Goal: Task Accomplishment & Management: Manage account settings

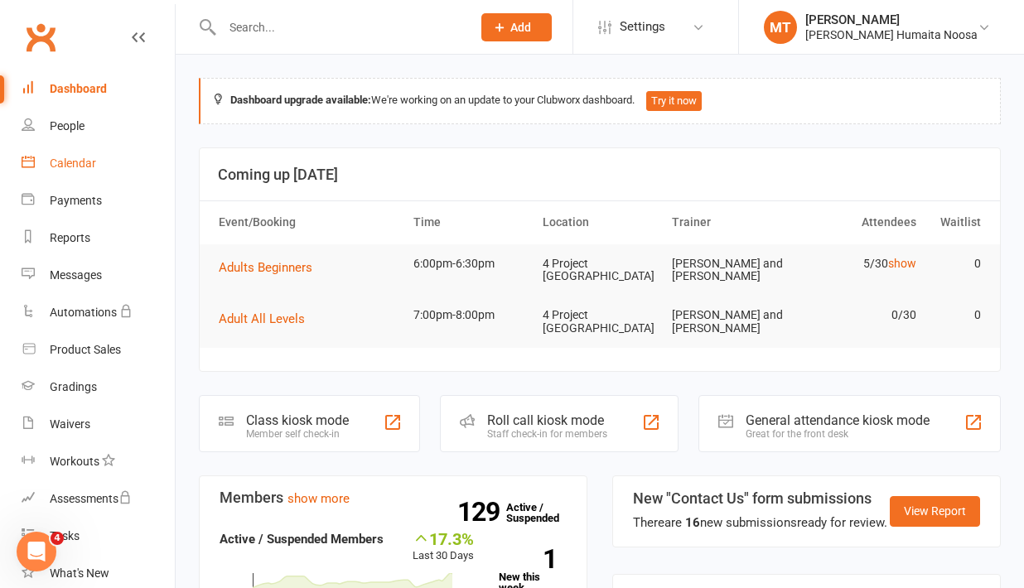
click at [64, 167] on div "Calendar" at bounding box center [73, 163] width 46 height 13
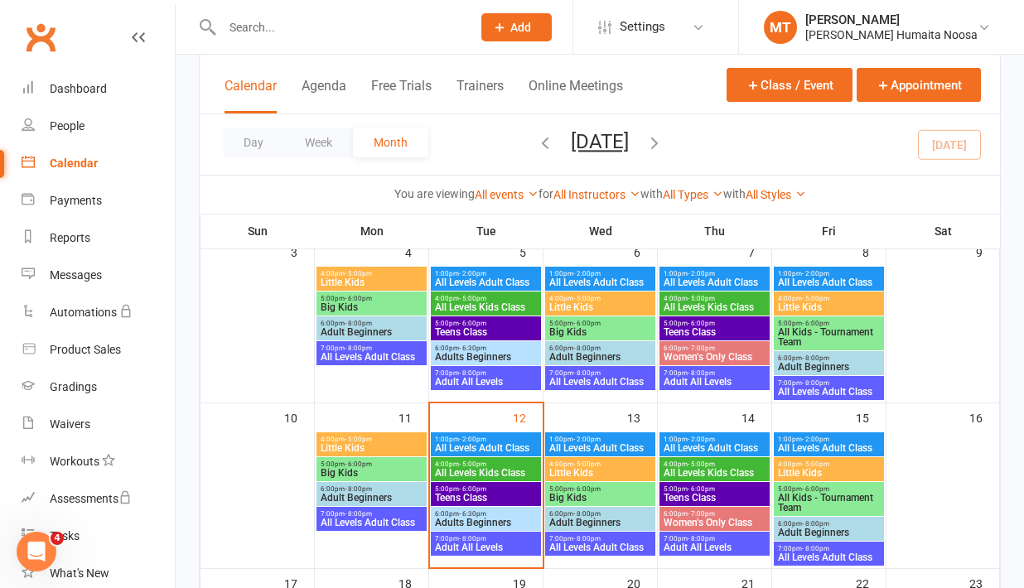
scroll to position [271, 0]
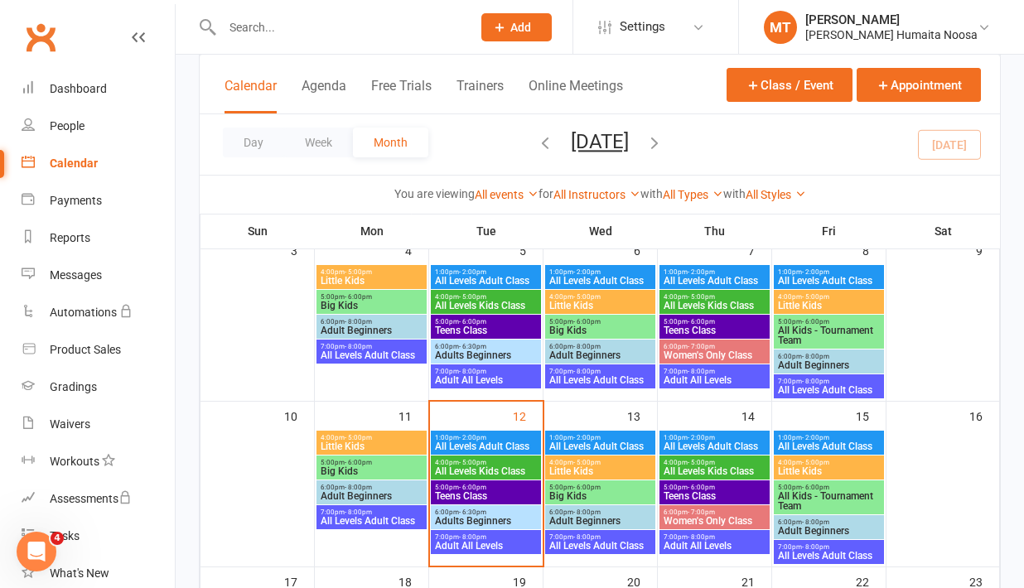
click at [704, 488] on span "- 6:00pm" at bounding box center [701, 487] width 27 height 7
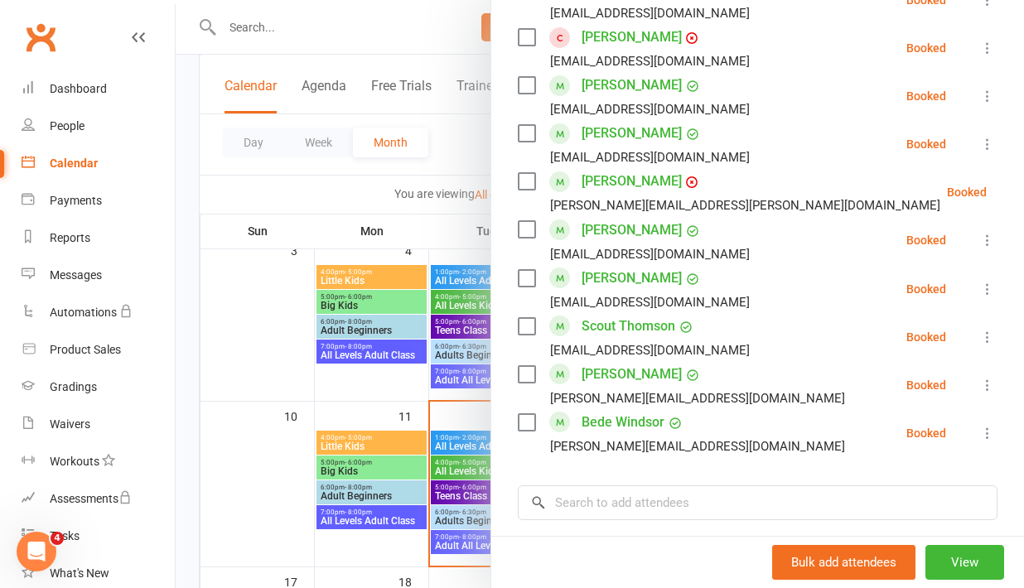
scroll to position [848, 0]
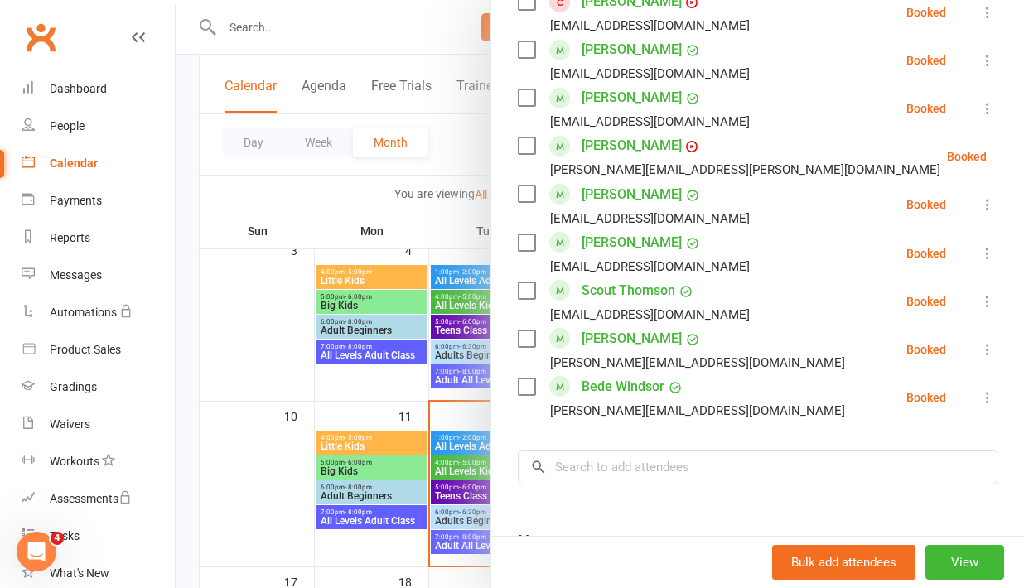
click at [419, 404] on div at bounding box center [600, 294] width 848 height 588
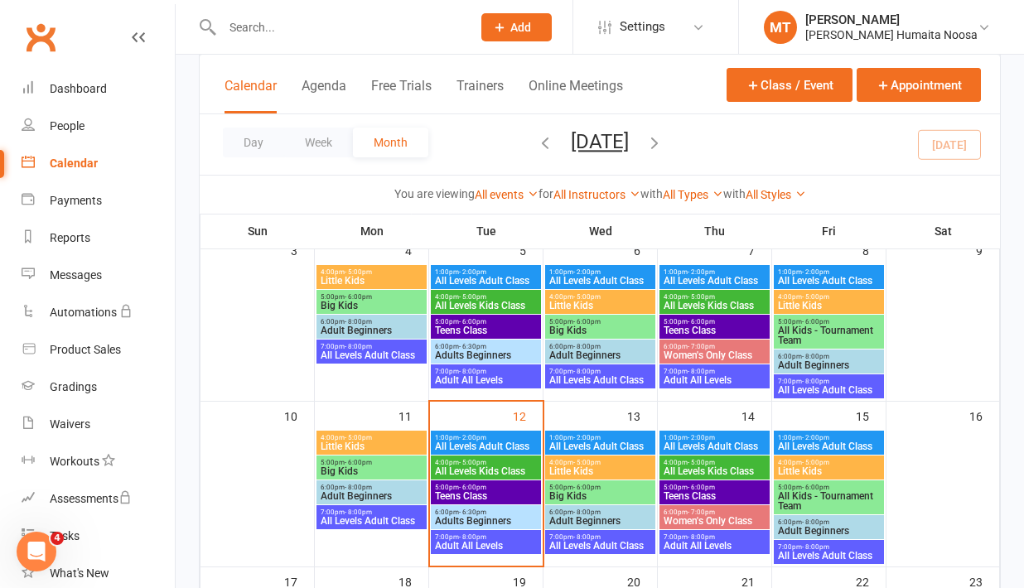
click at [288, 24] on input "text" at bounding box center [338, 27] width 243 height 23
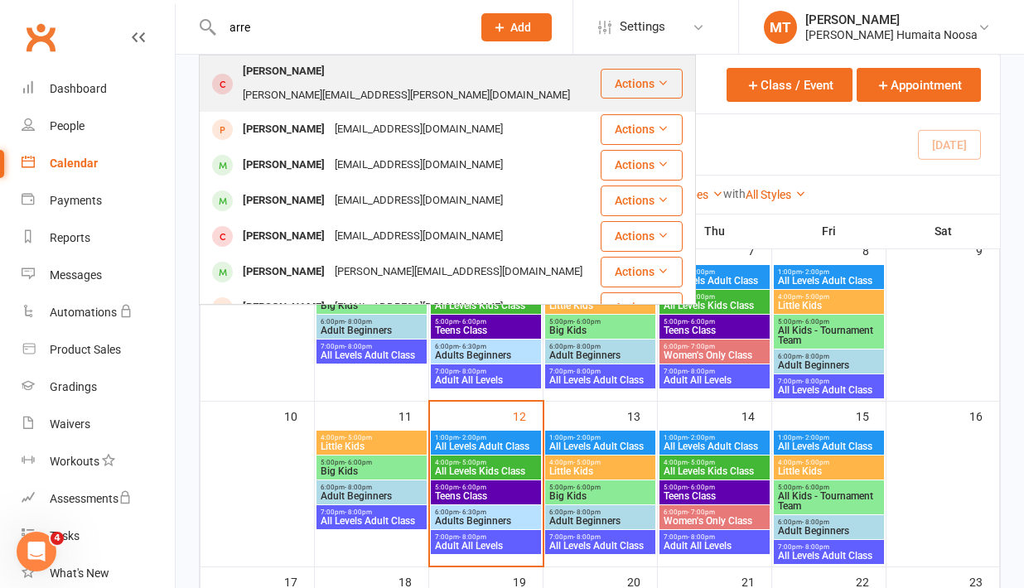
type input "arre"
click at [295, 78] on div "[PERSON_NAME]" at bounding box center [284, 72] width 92 height 24
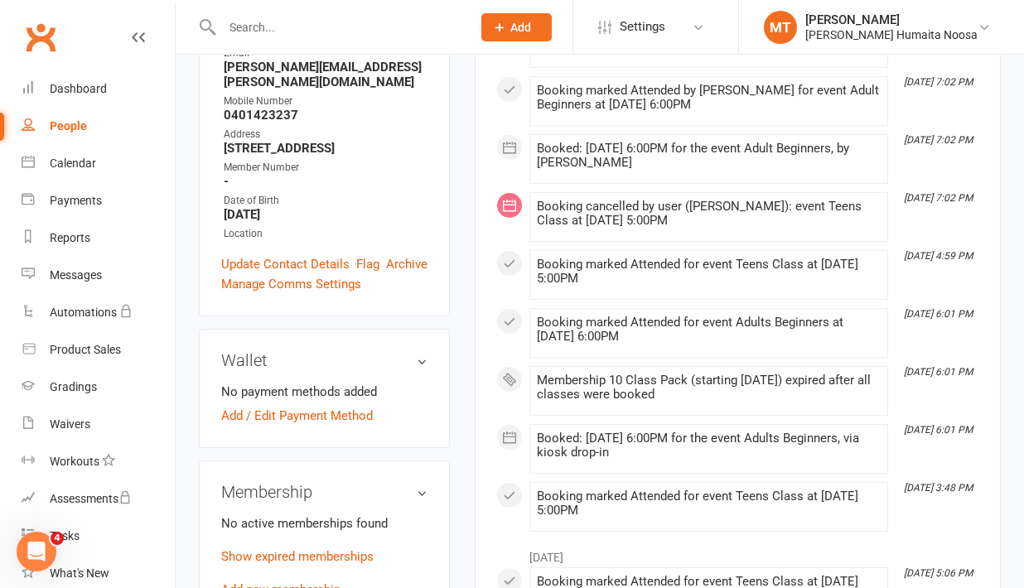
scroll to position [364, 0]
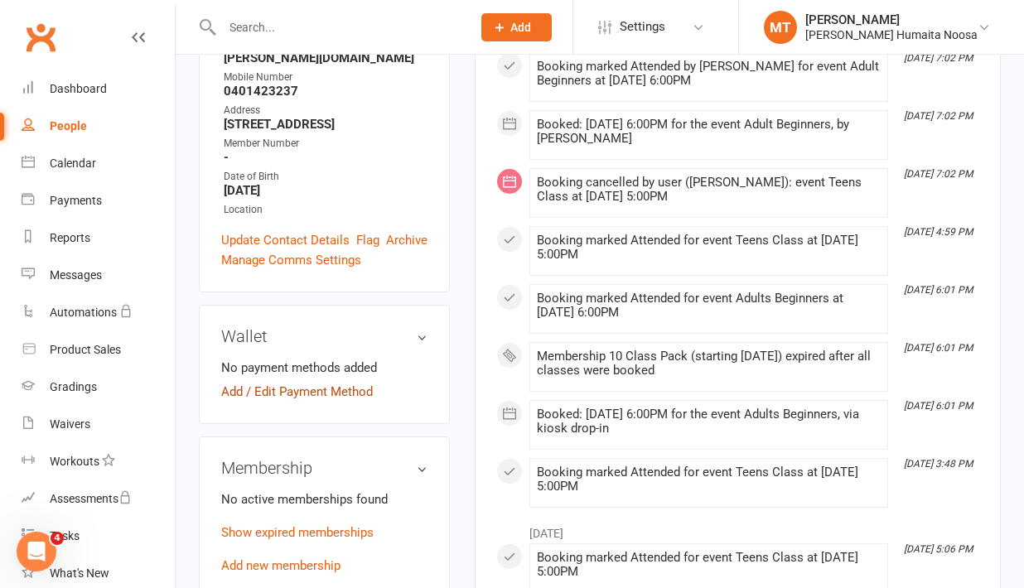
click at [240, 382] on link "Add / Edit Payment Method" at bounding box center [297, 392] width 152 height 20
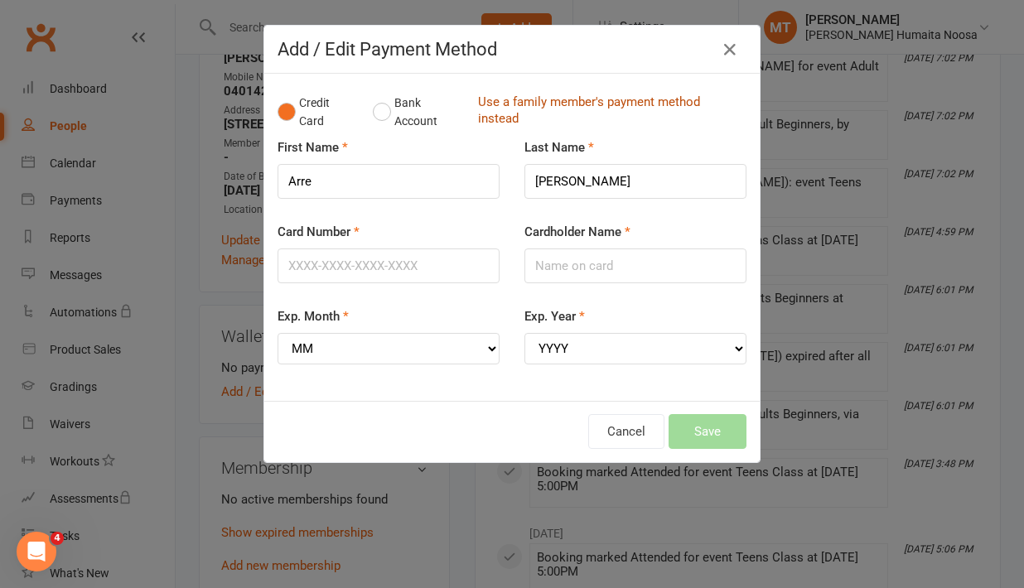
click at [507, 96] on link "Use a family member's payment method instead" at bounding box center [608, 112] width 260 height 37
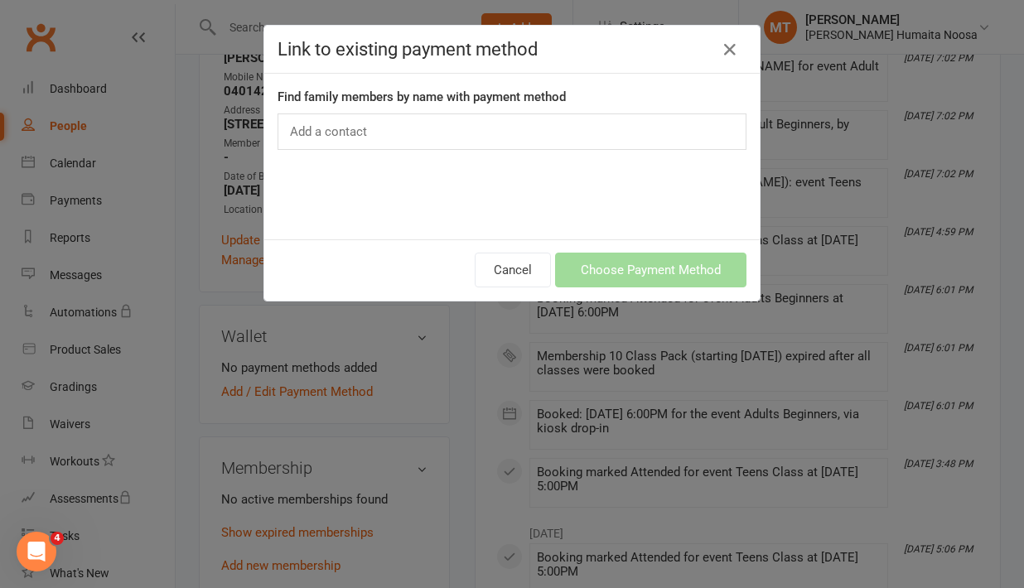
click at [360, 139] on input "text" at bounding box center [330, 132] width 85 height 22
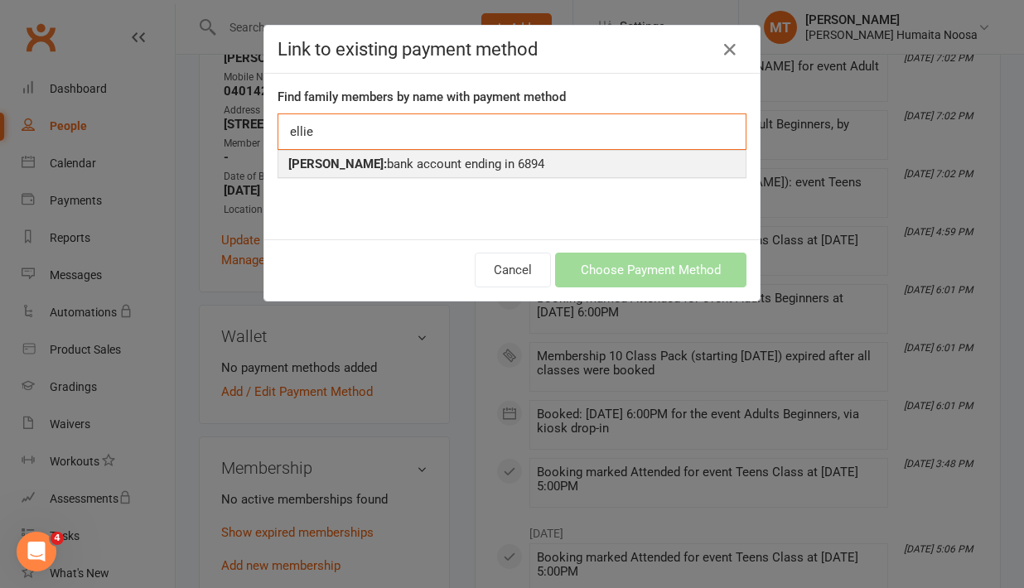
type input "ellie"
click at [367, 174] on li "[PERSON_NAME]: bank account ending in 6894" at bounding box center [511, 164] width 467 height 27
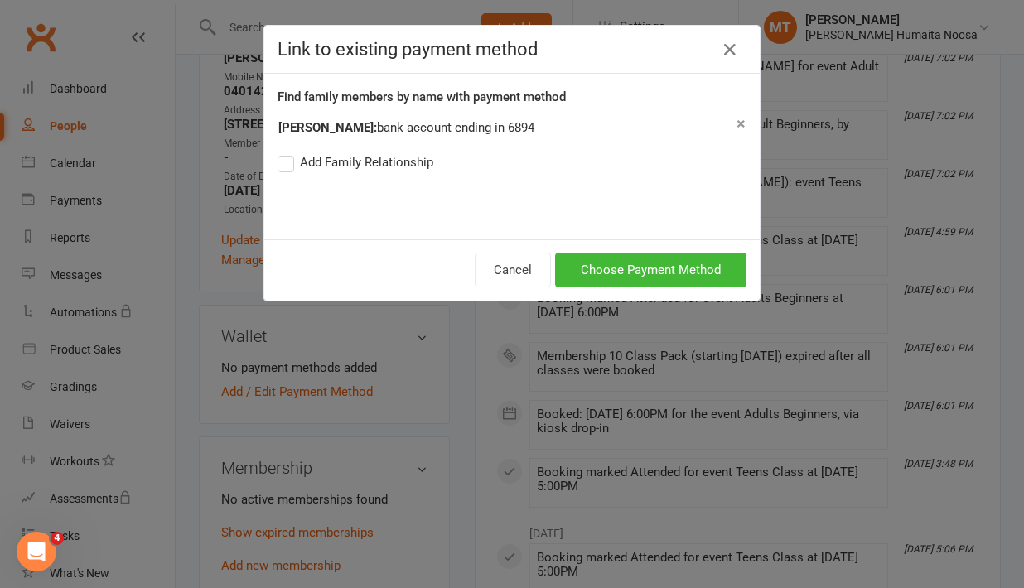
click at [288, 162] on label "Add Family Relationship" at bounding box center [356, 162] width 156 height 20
click at [288, 152] on input "Add Family Relationship" at bounding box center [283, 152] width 11 height 0
click at [601, 263] on button "Choose Payment Method" at bounding box center [650, 270] width 191 height 35
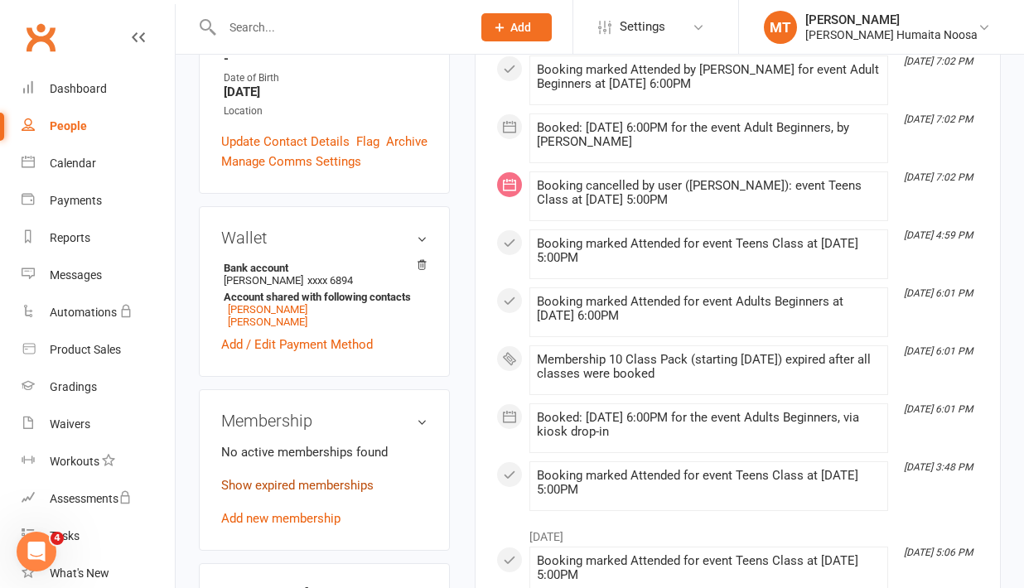
scroll to position [464, 0]
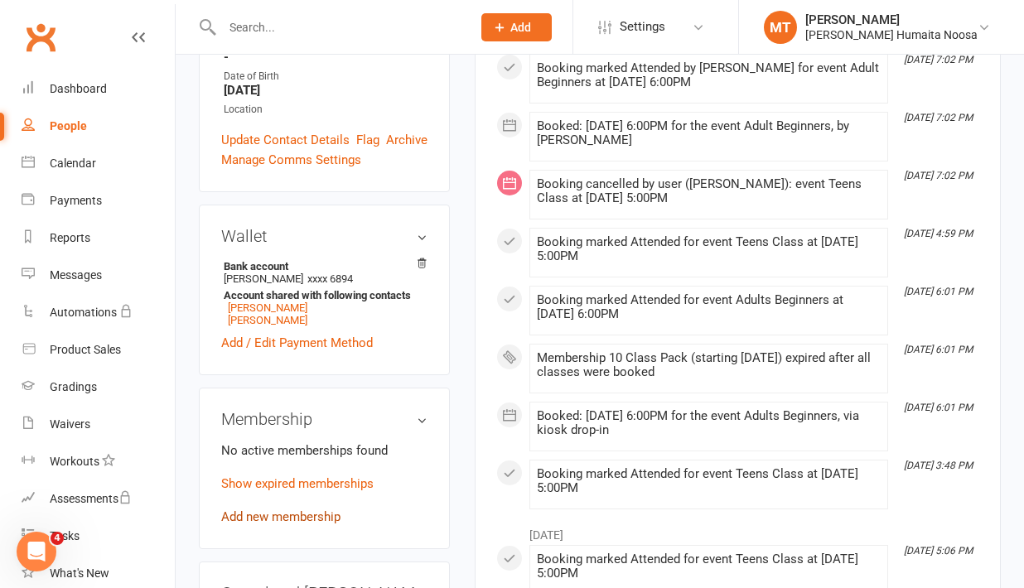
click at [246, 510] on link "Add new membership" at bounding box center [280, 517] width 119 height 15
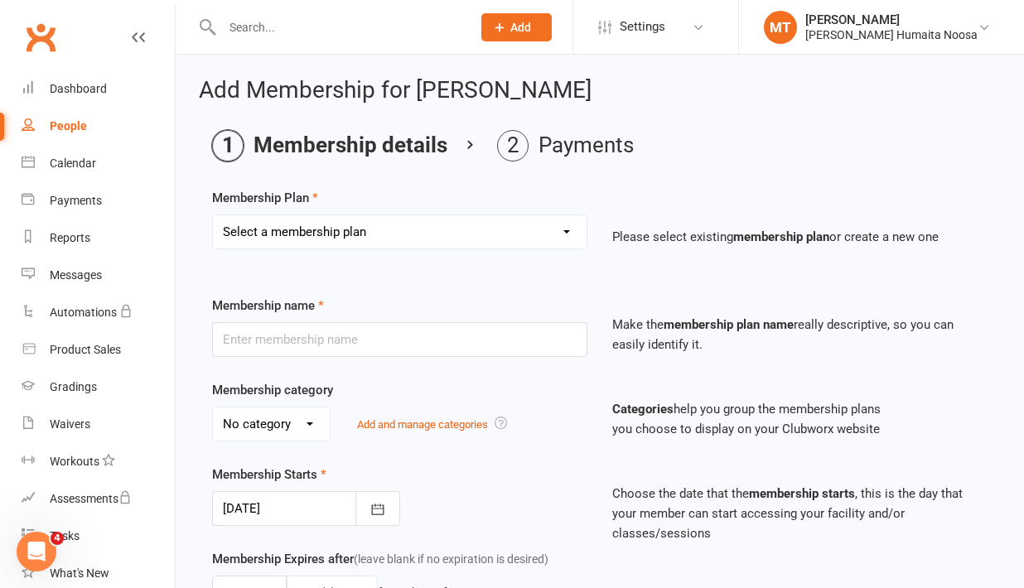
click at [364, 230] on select "Select a membership plan Create new Membership Plan 10 Class Pack 30 Class Pack…" at bounding box center [400, 231] width 374 height 33
select select "4"
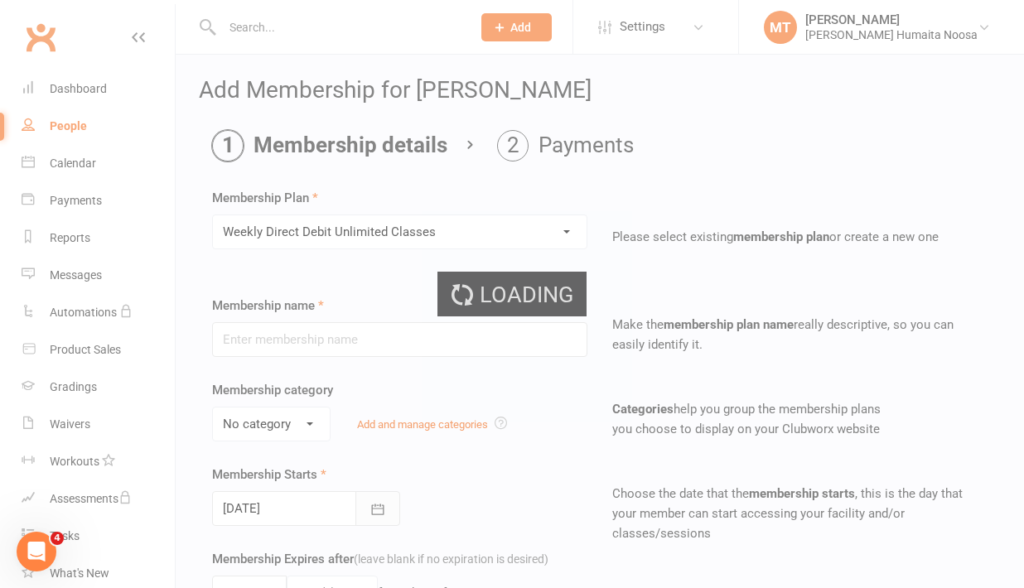
type input "Weekly Direct Debit Unlimited Classes"
select select "2"
click at [376, 514] on icon "button" at bounding box center [377, 509] width 12 height 11
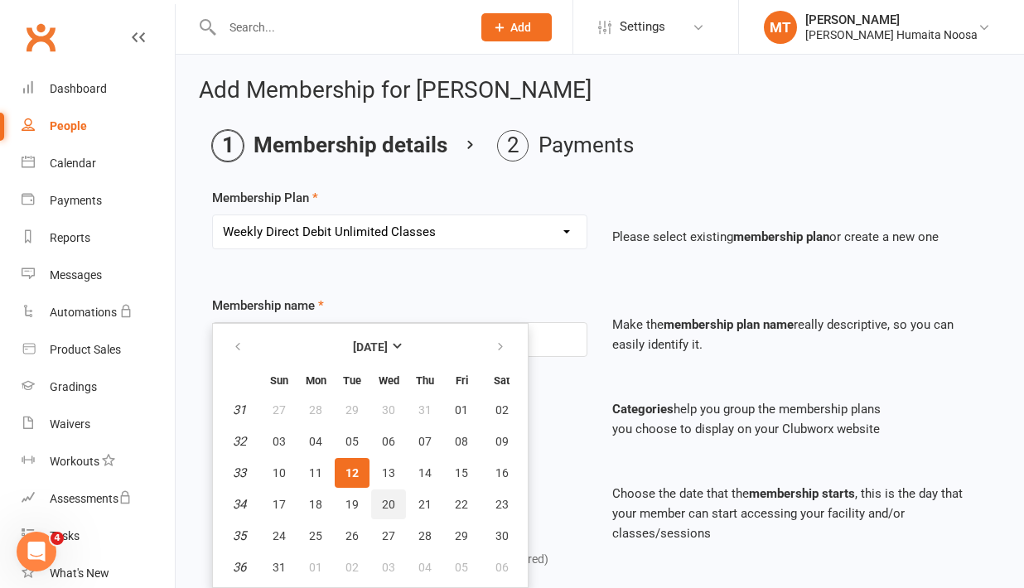
click at [403, 505] on button "20" at bounding box center [388, 505] width 35 height 30
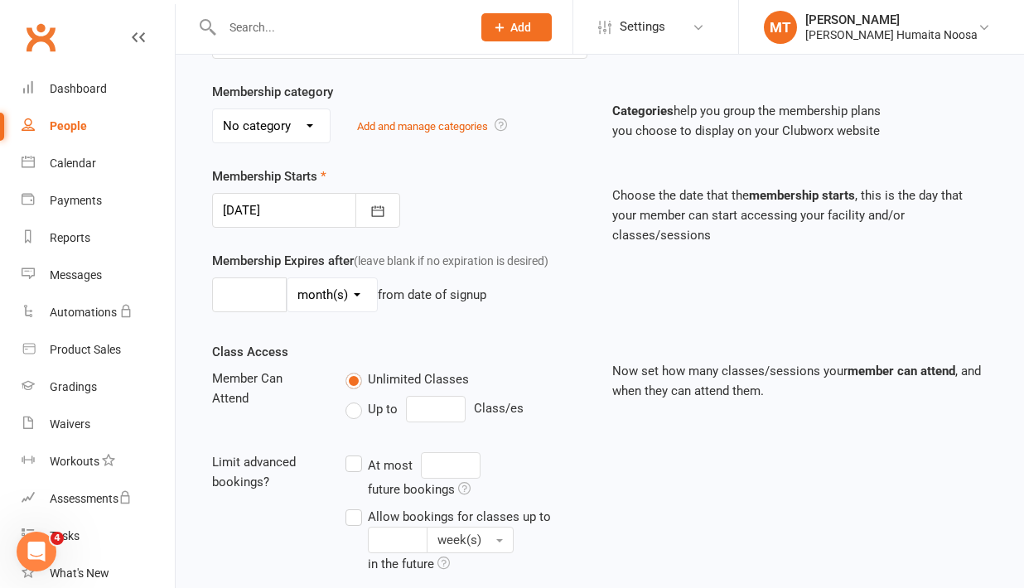
scroll to position [280, 0]
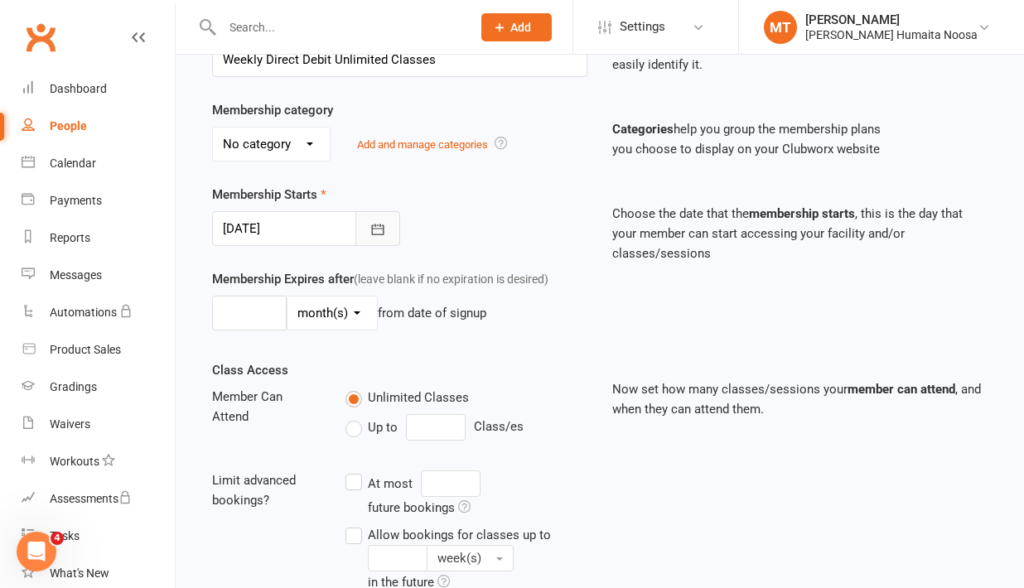
click at [370, 218] on button "button" at bounding box center [377, 228] width 45 height 35
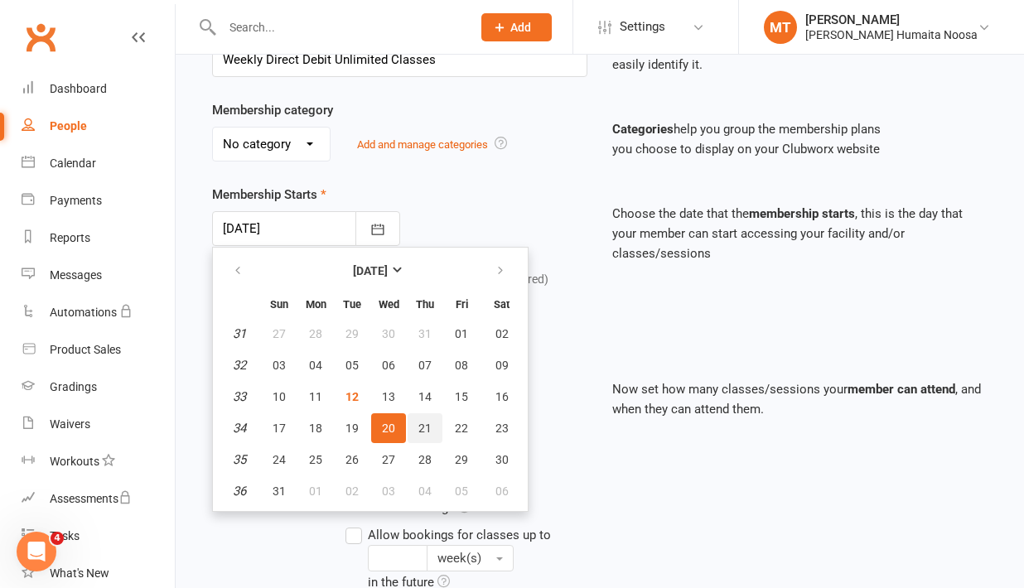
click at [424, 431] on span "21" at bounding box center [424, 428] width 13 height 13
type input "[DATE]"
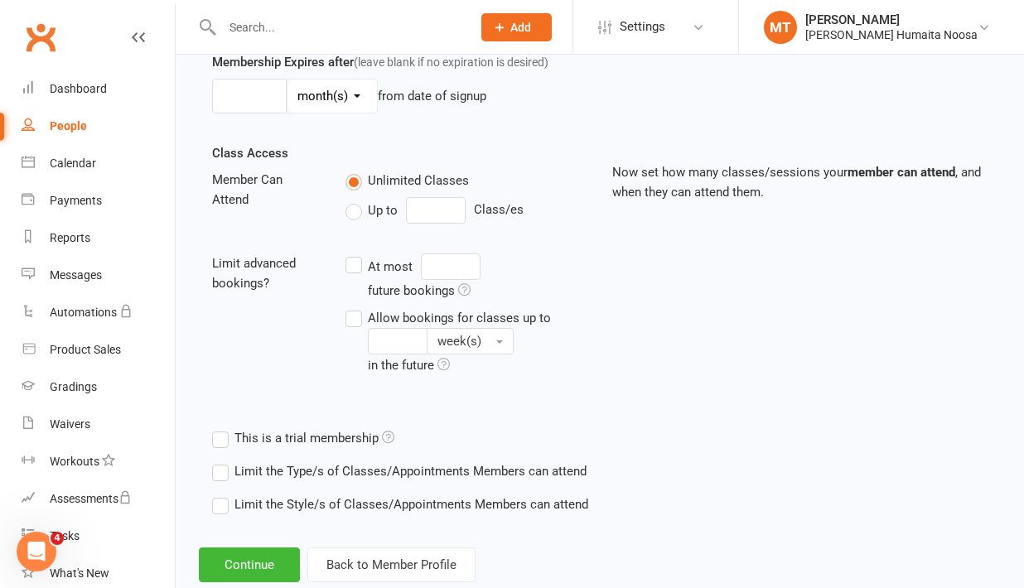
scroll to position [539, 0]
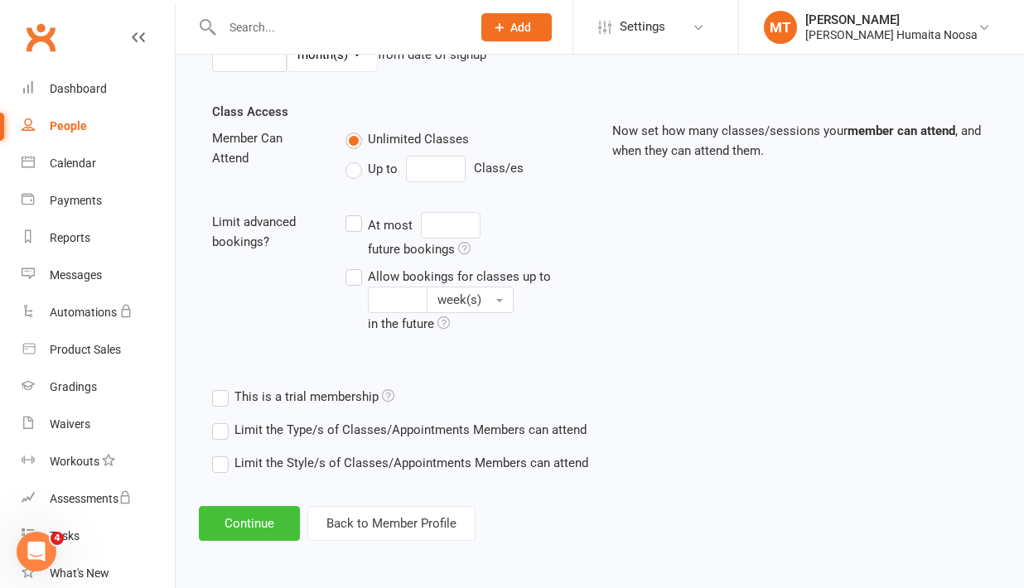
click at [244, 512] on button "Continue" at bounding box center [249, 523] width 101 height 35
click at [258, 529] on button "Continue" at bounding box center [249, 523] width 101 height 35
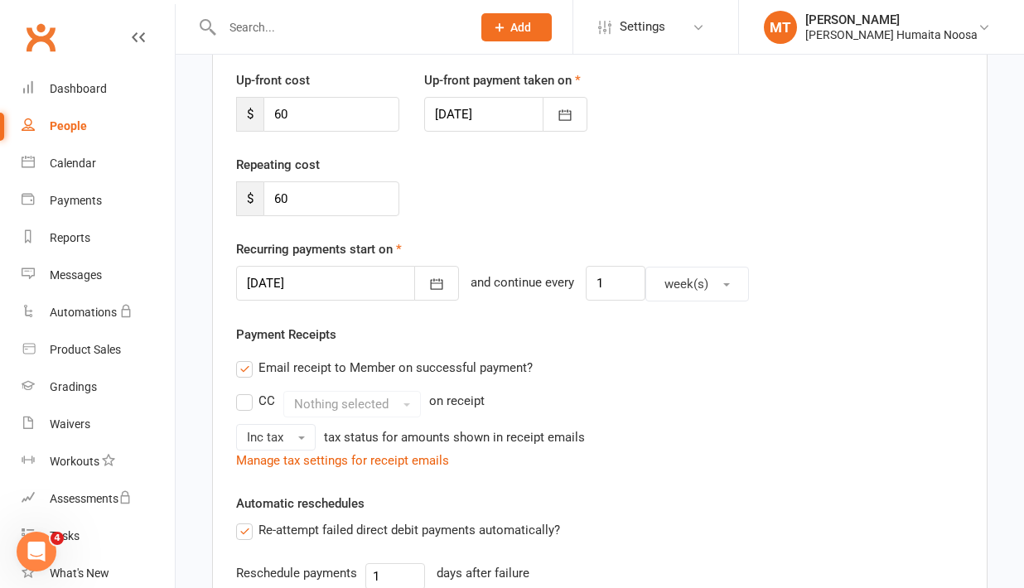
scroll to position [650, 0]
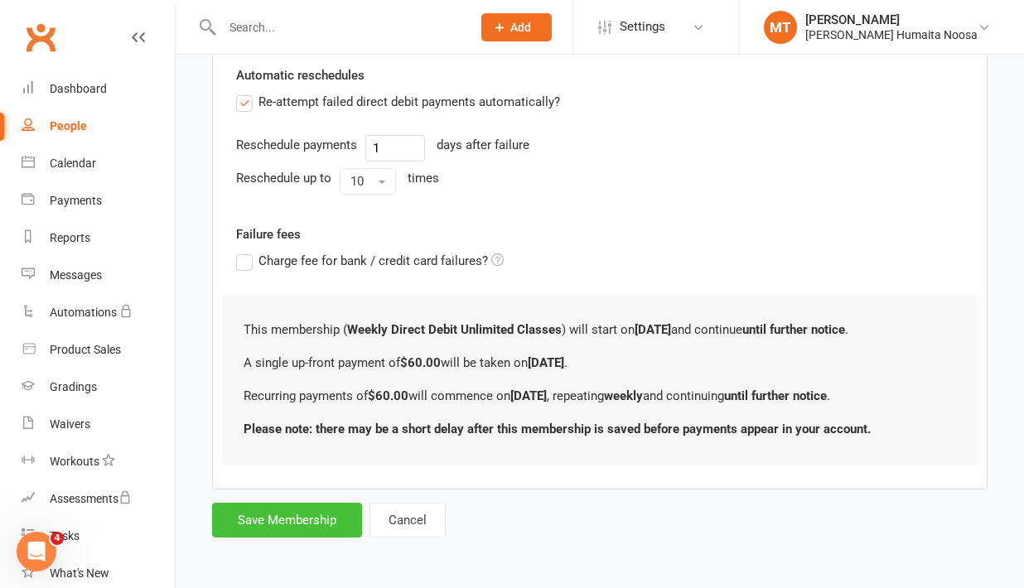
click at [287, 534] on button "Save Membership" at bounding box center [287, 520] width 150 height 35
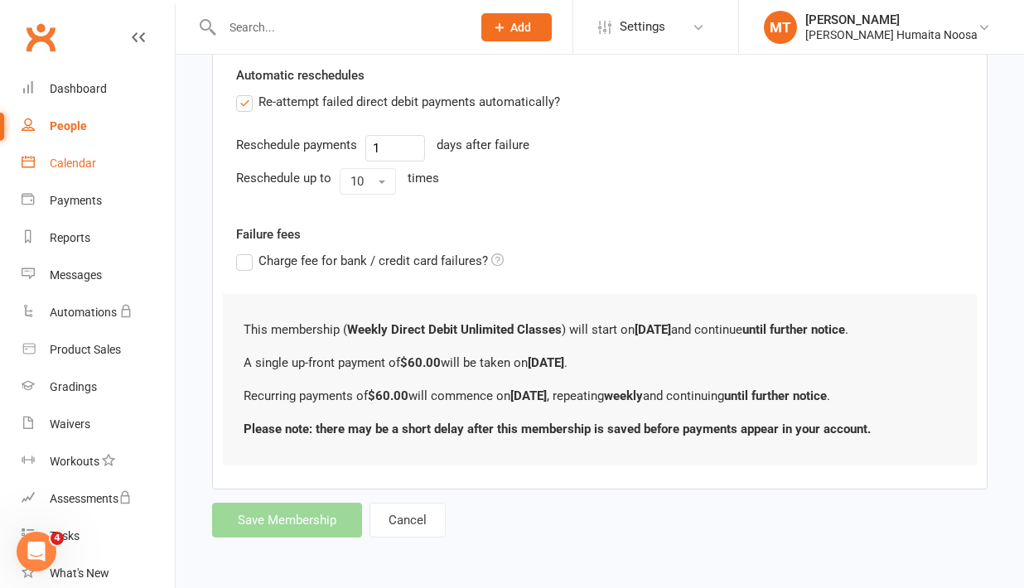
click at [79, 162] on div "Calendar" at bounding box center [73, 163] width 46 height 13
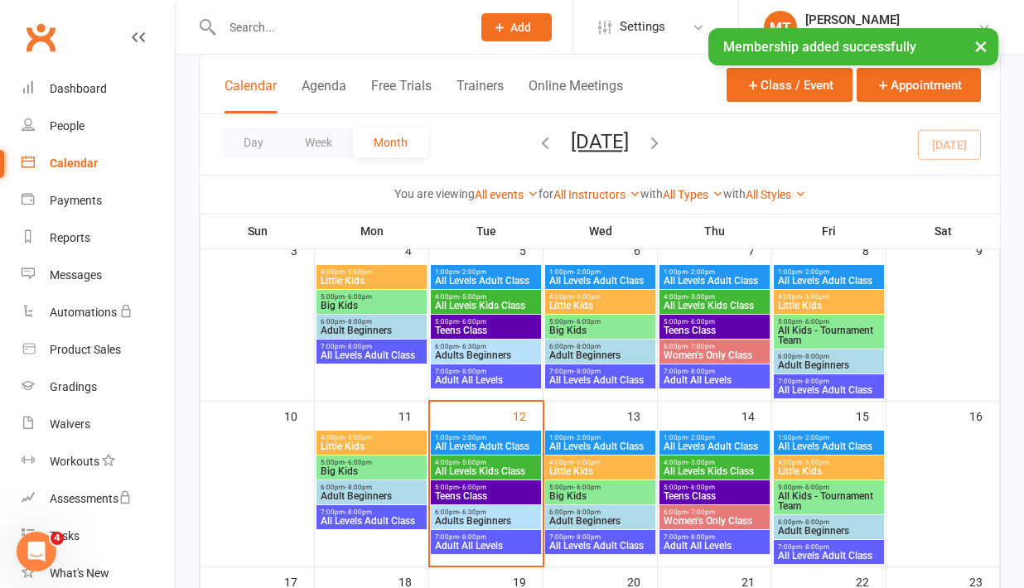
scroll to position [272, 0]
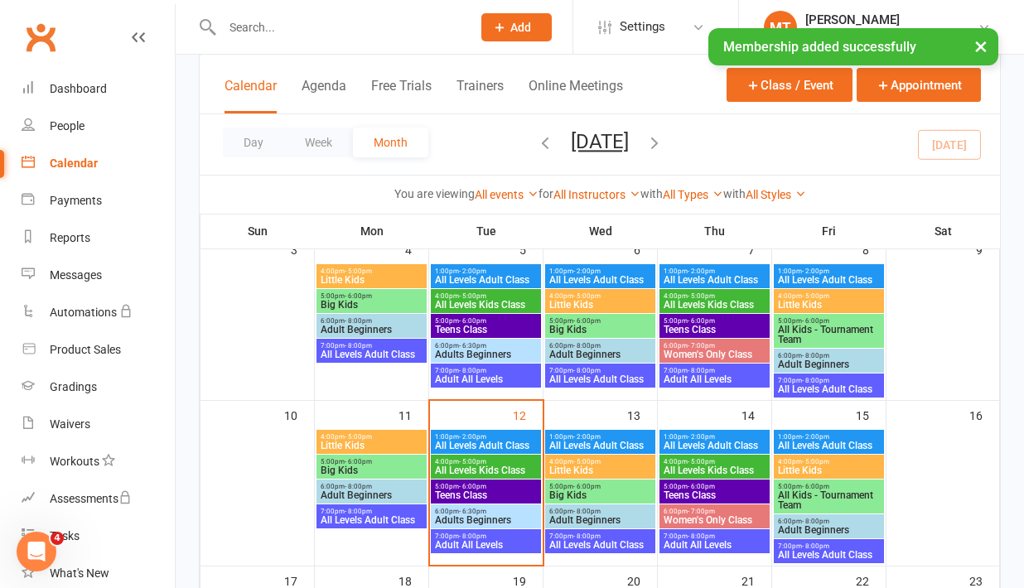
click at [504, 515] on span "Adults Beginners" at bounding box center [486, 520] width 104 height 10
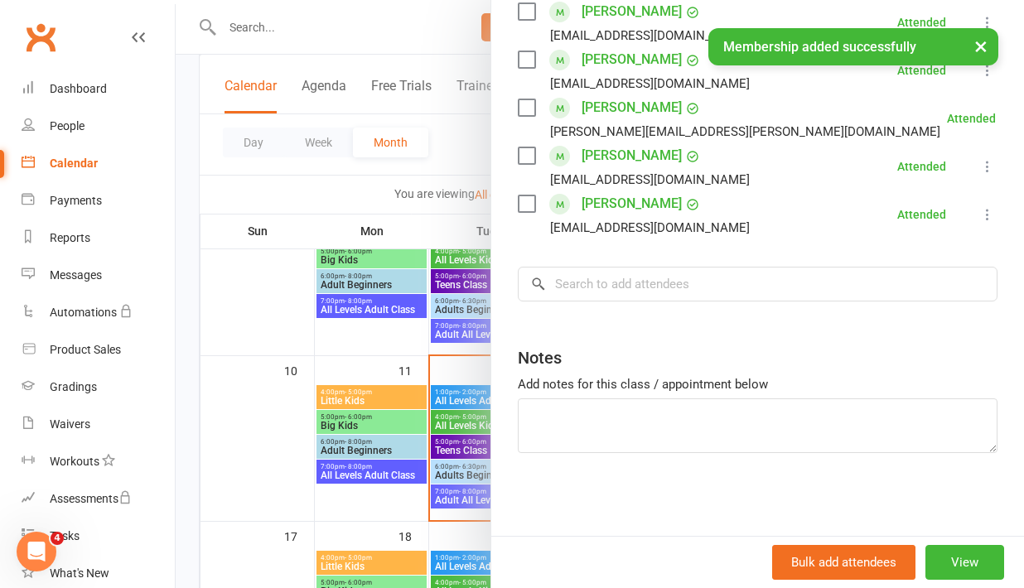
scroll to position [321, 0]
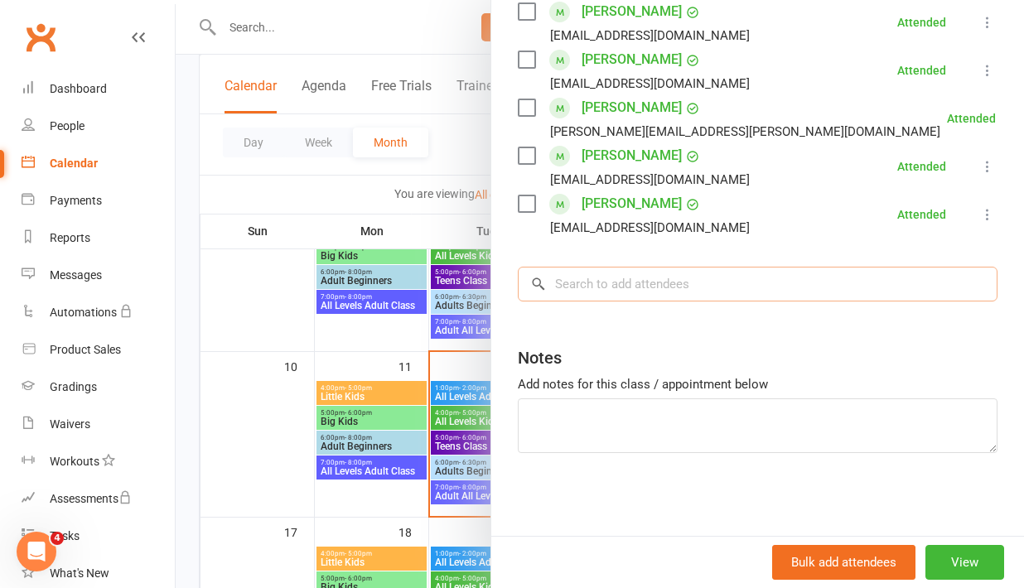
click at [637, 299] on input "search" at bounding box center [758, 284] width 480 height 35
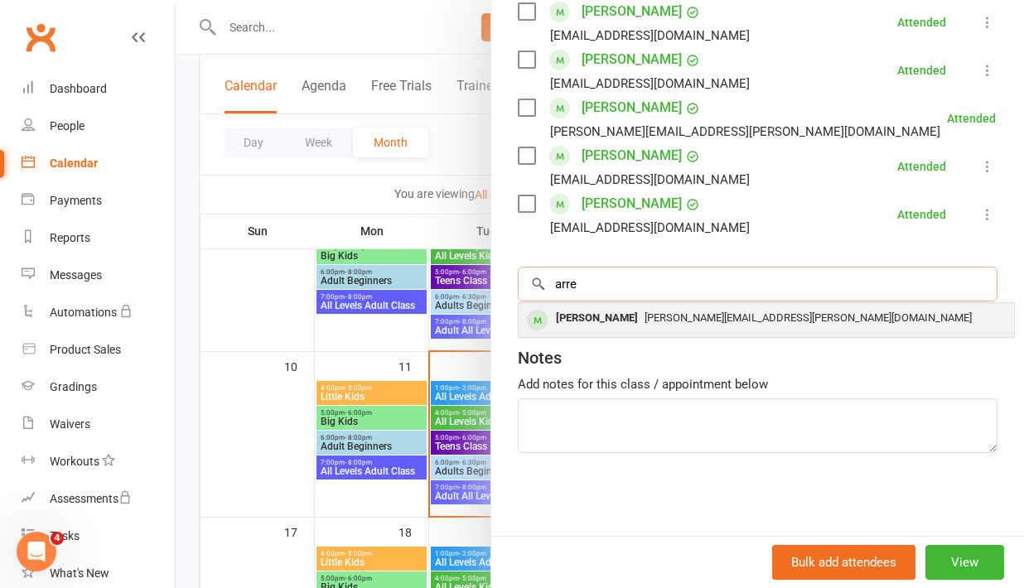
type input "arre"
click at [624, 323] on div "[PERSON_NAME]" at bounding box center [596, 319] width 95 height 24
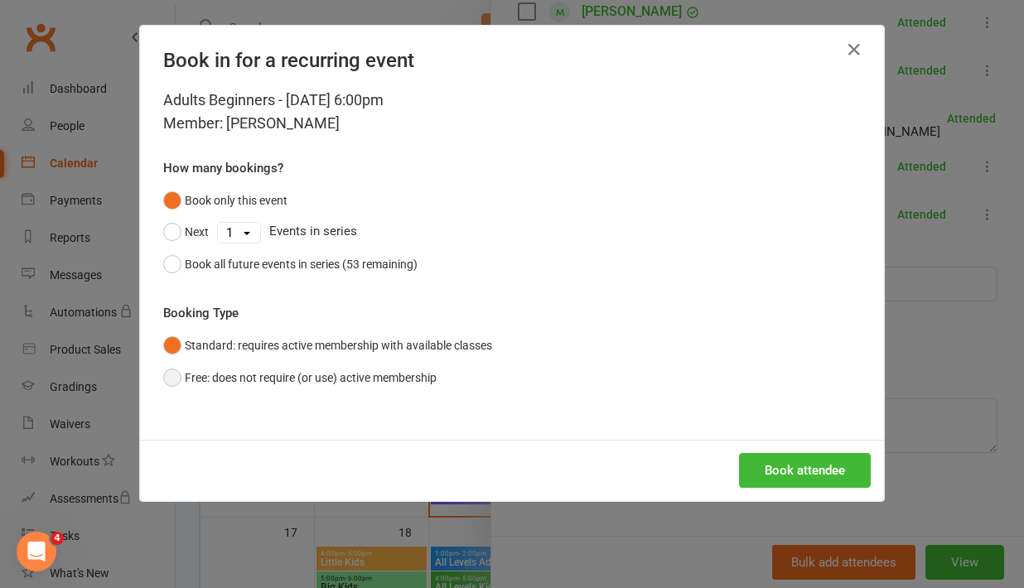
click at [407, 375] on button "Free: does not require (or use) active membership" at bounding box center [299, 377] width 273 height 31
click at [813, 472] on button "Book attendee" at bounding box center [805, 470] width 132 height 35
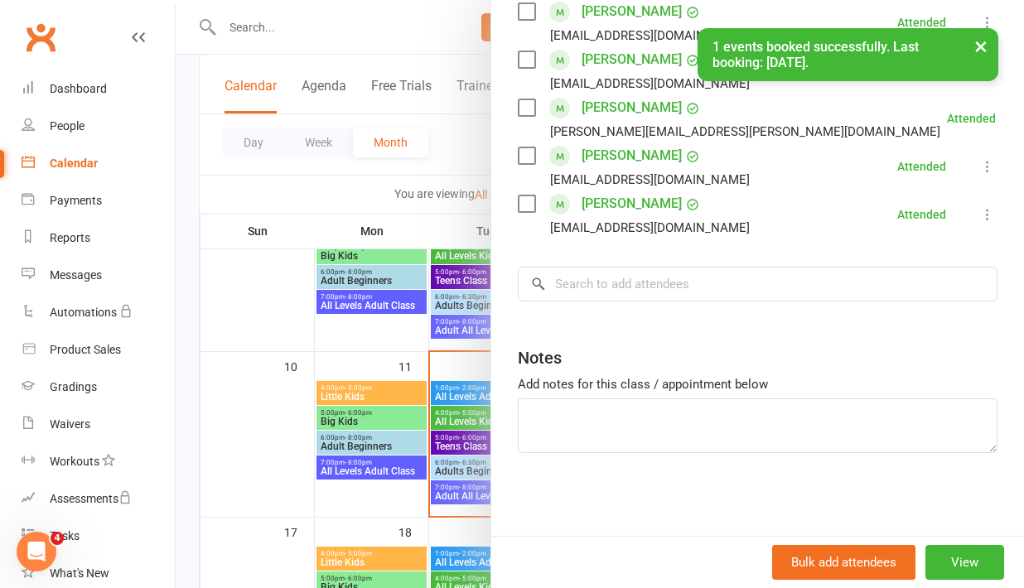
click at [365, 495] on div at bounding box center [600, 294] width 848 height 588
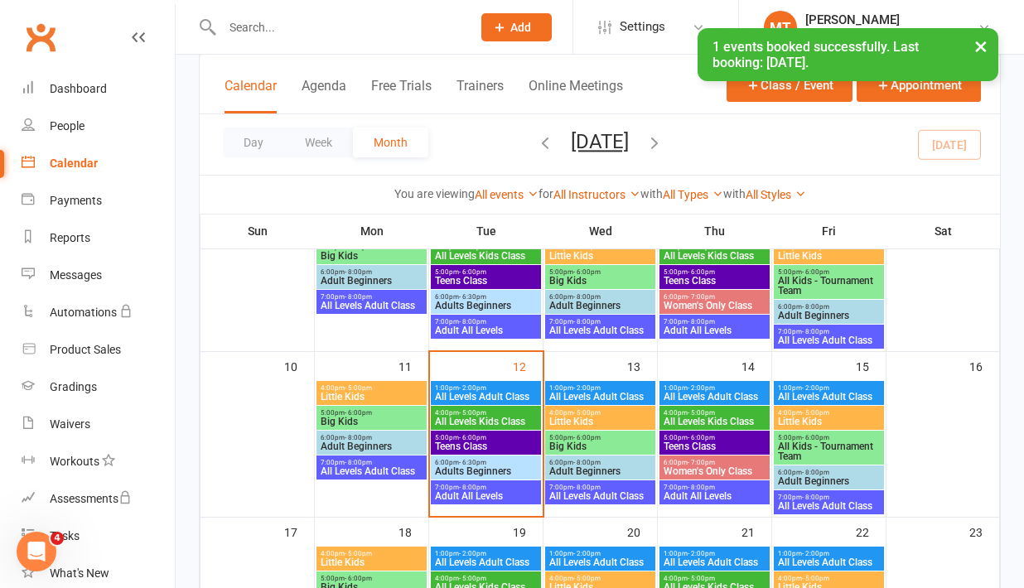
click at [730, 434] on span "5:00pm - 6:00pm" at bounding box center [715, 437] width 104 height 7
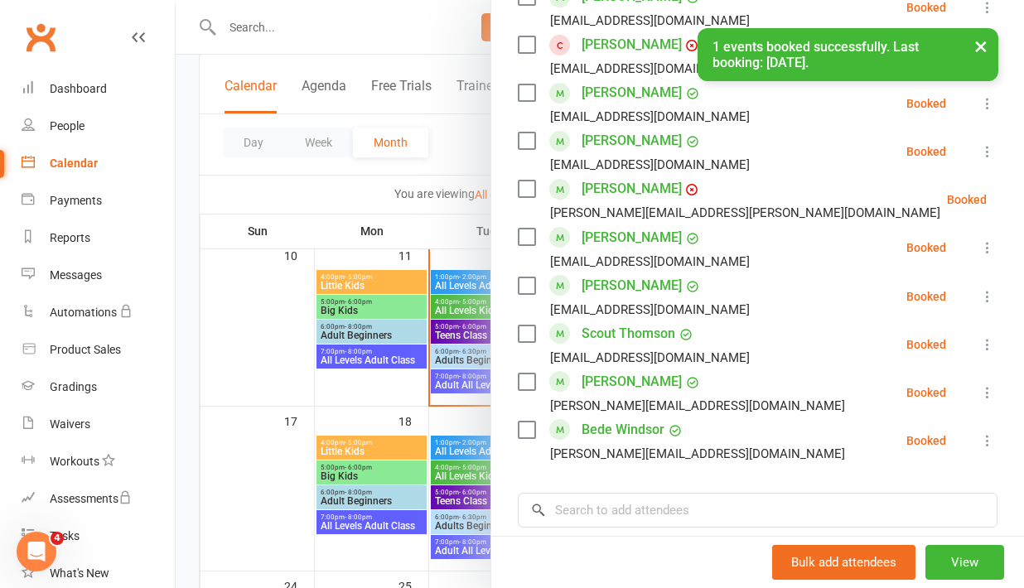
scroll to position [821, 0]
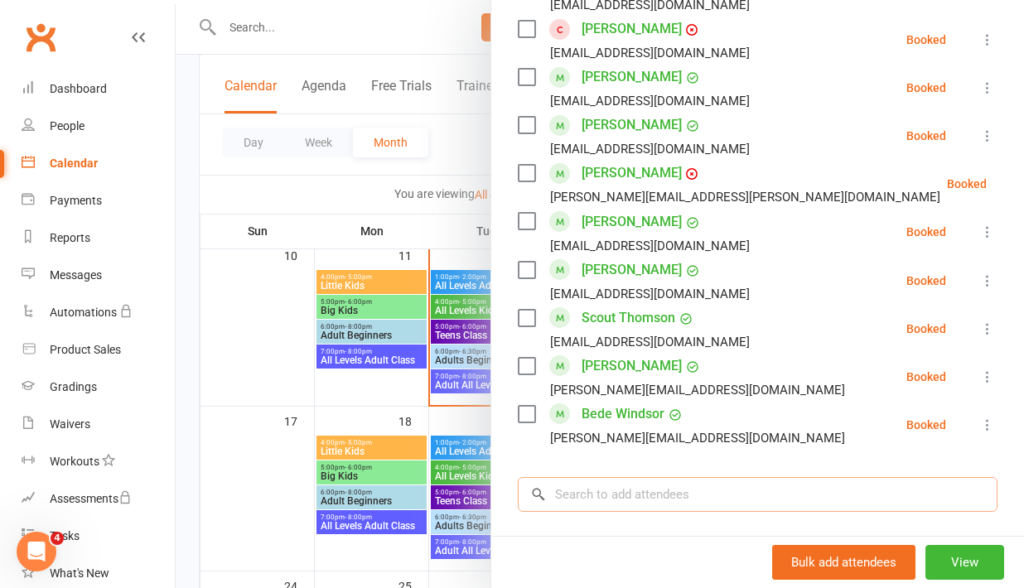
click at [603, 496] on input "search" at bounding box center [758, 494] width 480 height 35
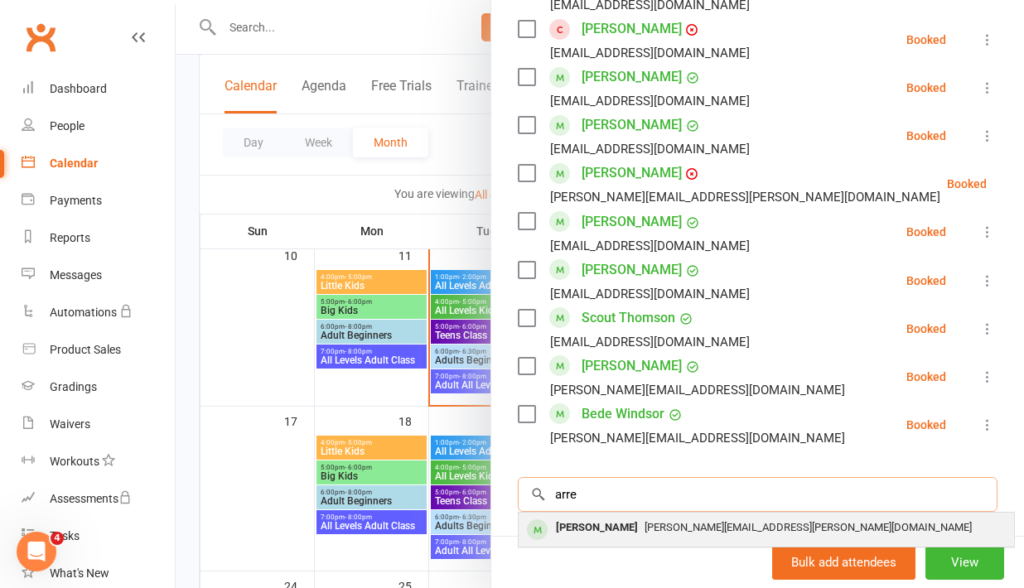
type input "arre"
click at [594, 525] on div "[PERSON_NAME]" at bounding box center [596, 528] width 95 height 24
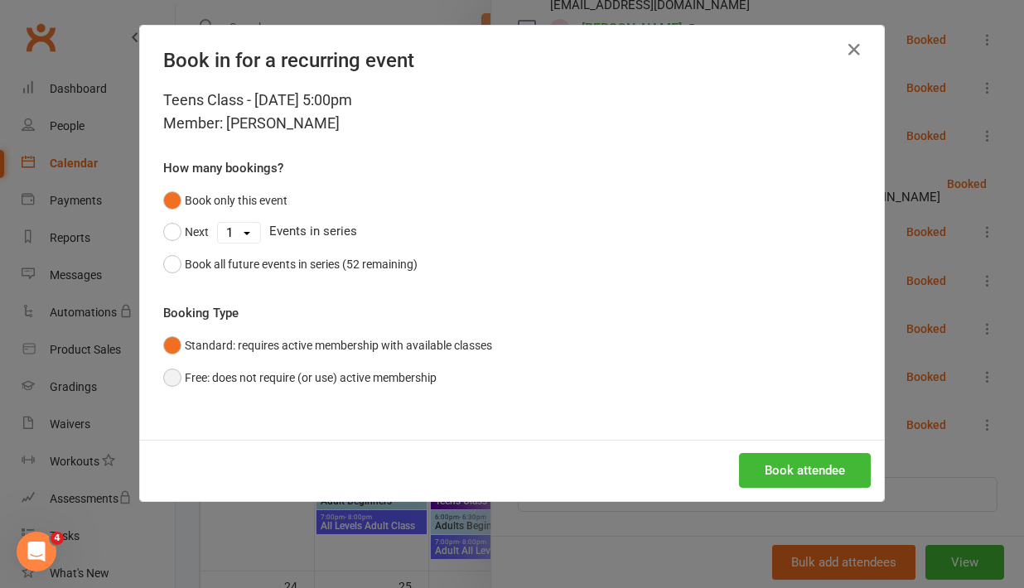
click at [372, 373] on button "Free: does not require (or use) active membership" at bounding box center [299, 377] width 273 height 31
click at [799, 485] on button "Book attendee" at bounding box center [805, 470] width 132 height 35
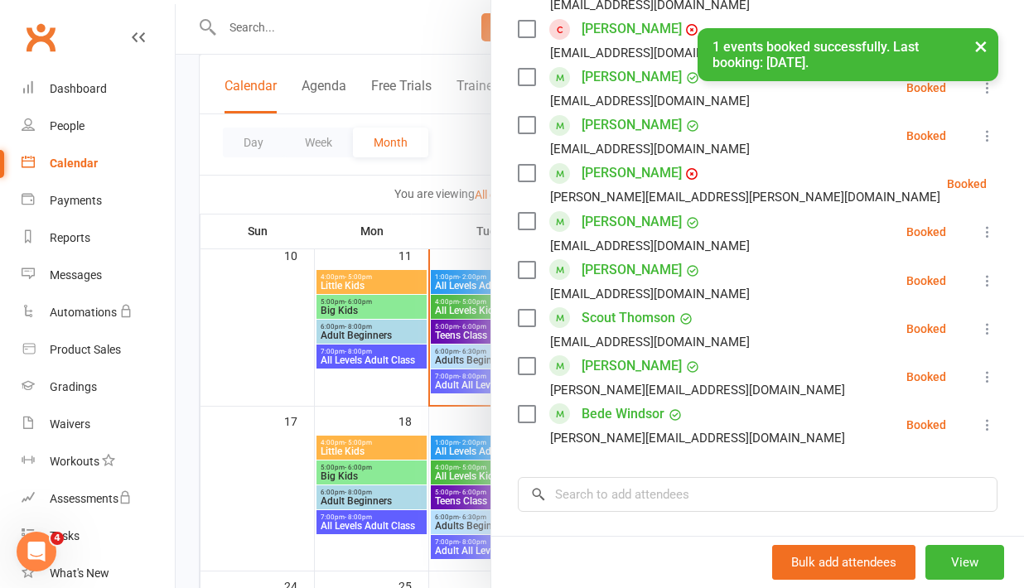
click at [365, 394] on div at bounding box center [600, 294] width 848 height 588
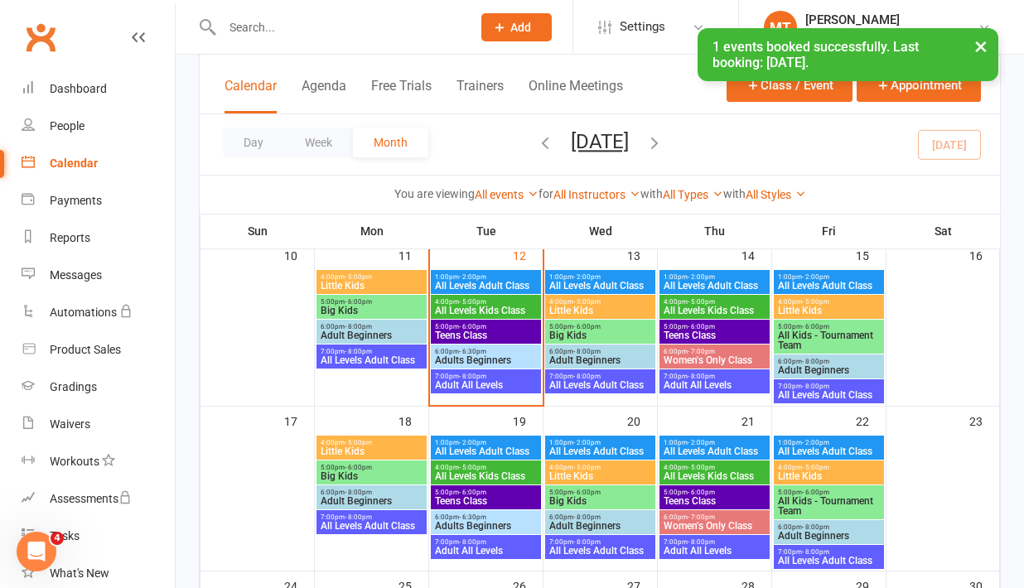
click at [489, 359] on span "Adults Beginners" at bounding box center [486, 360] width 104 height 10
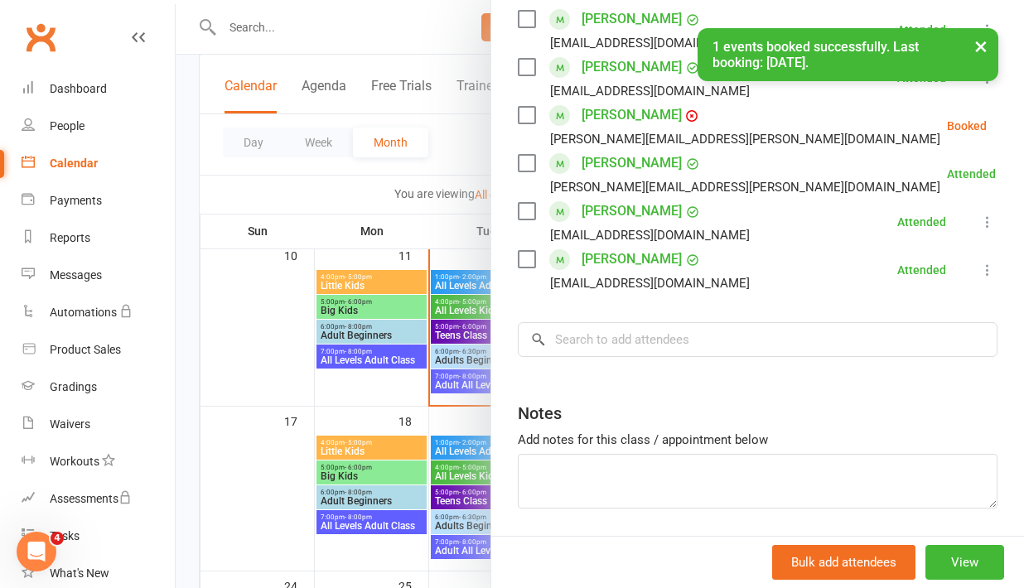
scroll to position [307, 0]
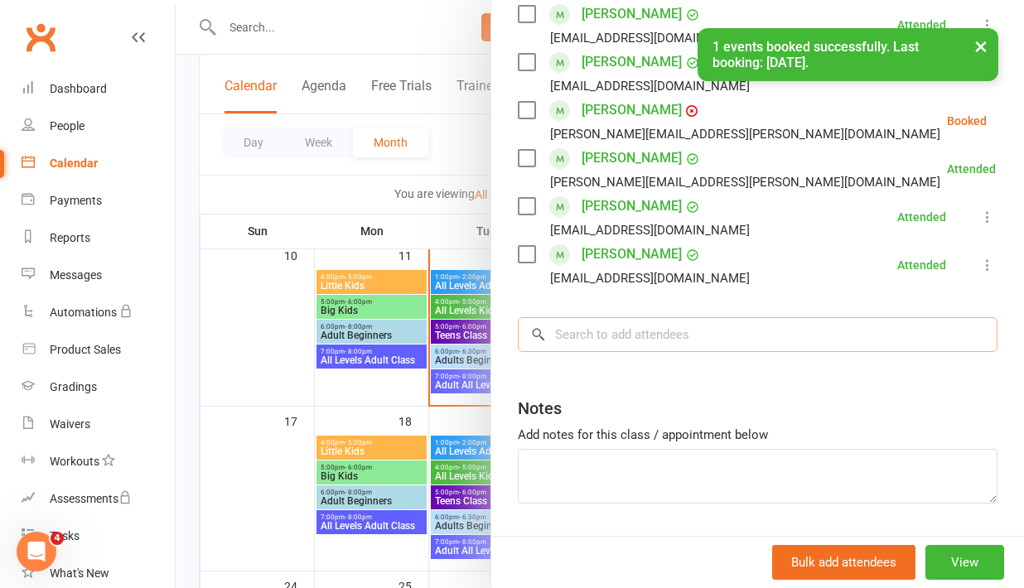
click at [644, 346] on input "search" at bounding box center [758, 334] width 480 height 35
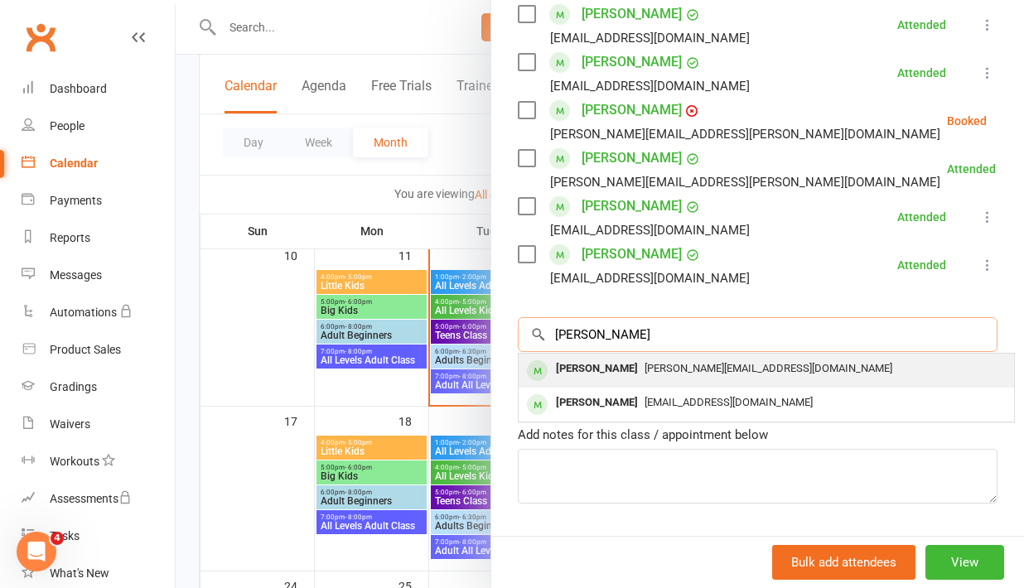
type input "[PERSON_NAME]"
click at [650, 377] on div "[PERSON_NAME][EMAIL_ADDRESS][DOMAIN_NAME]" at bounding box center [766, 369] width 482 height 24
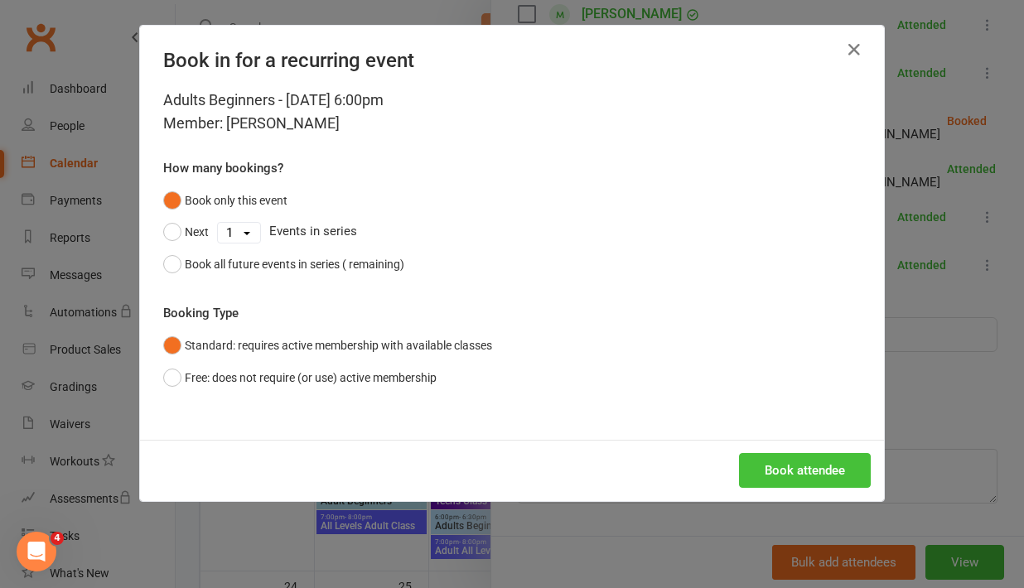
click at [828, 477] on button "Book attendee" at bounding box center [805, 470] width 132 height 35
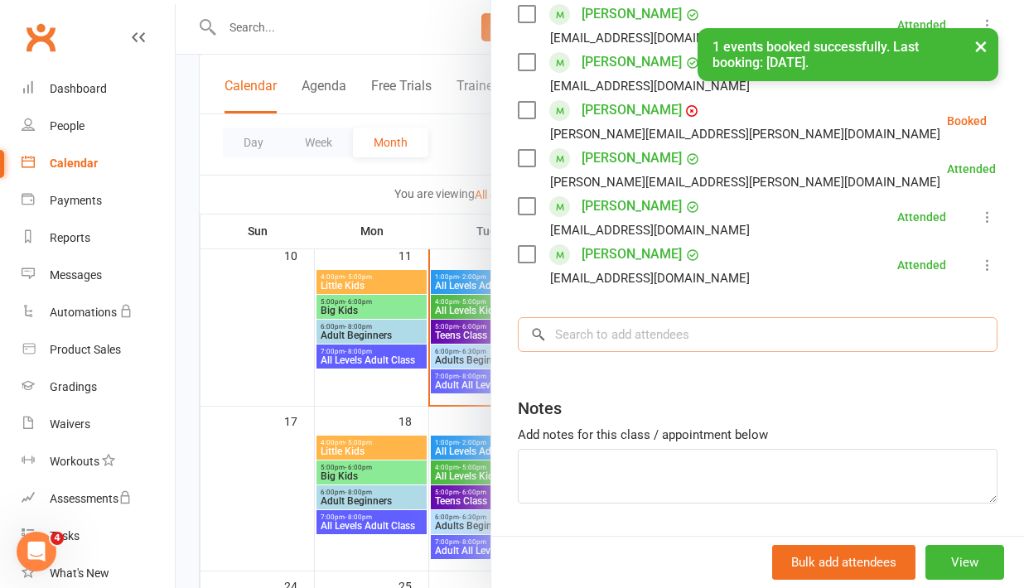
click at [641, 350] on div "Class kiosk mode Roll call 6:00 PM - 6:30 PM, [DATE] with [PERSON_NAME], [PERSO…" at bounding box center [757, 175] width 533 height 824
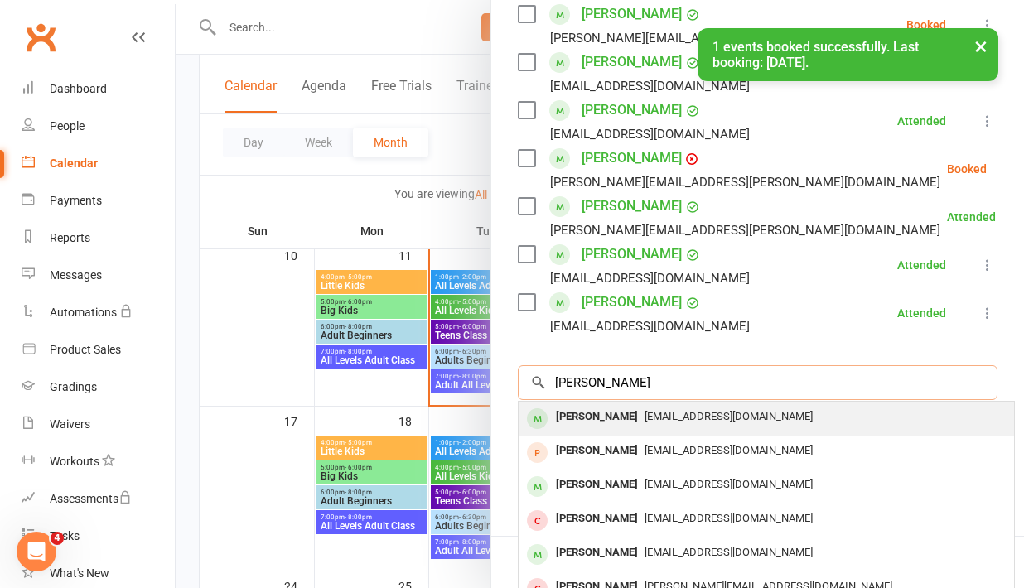
type input "[PERSON_NAME]"
click at [631, 413] on div "[PERSON_NAME]" at bounding box center [596, 417] width 95 height 24
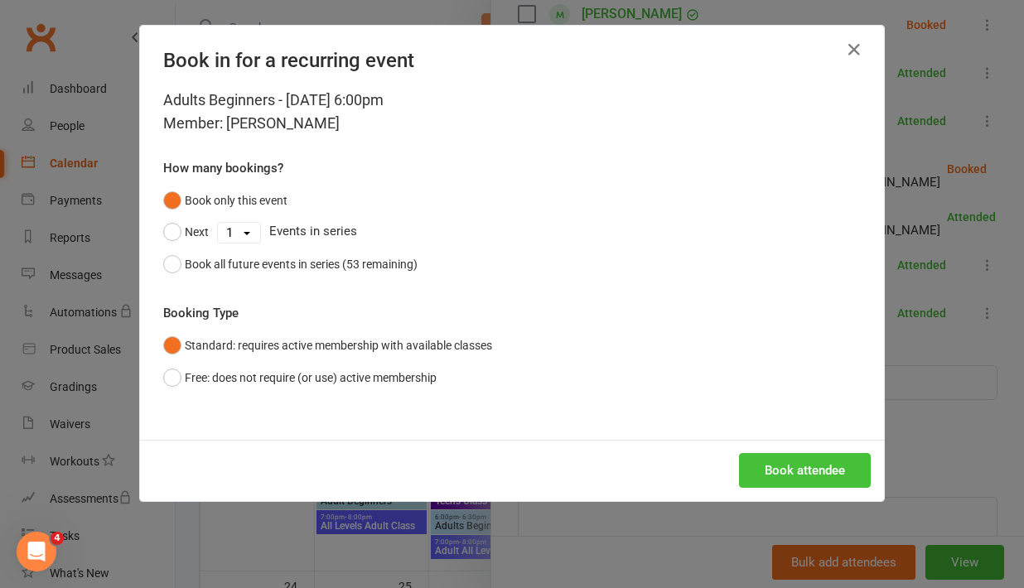
click at [809, 485] on button "Book attendee" at bounding box center [805, 470] width 132 height 35
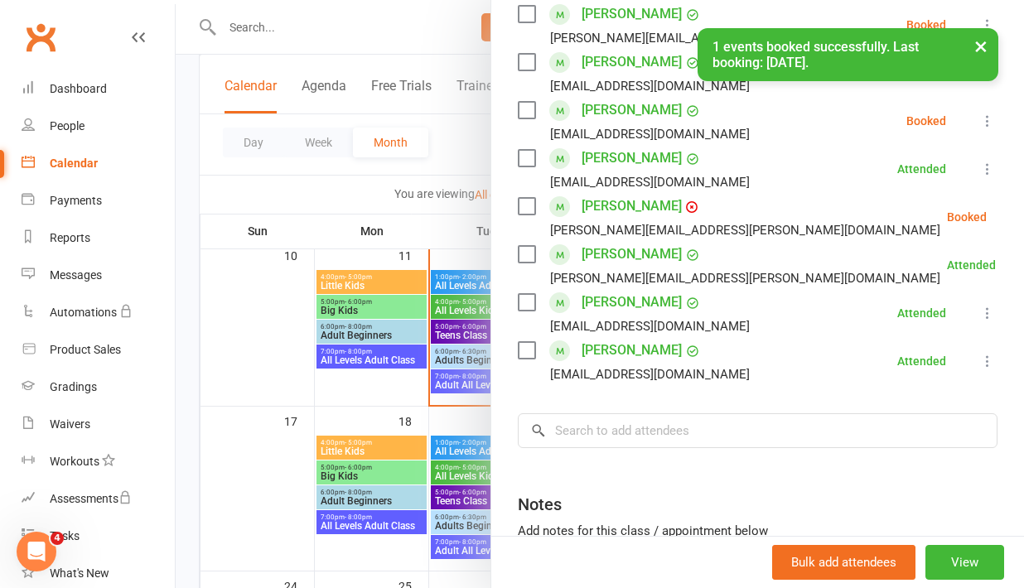
scroll to position [167, 0]
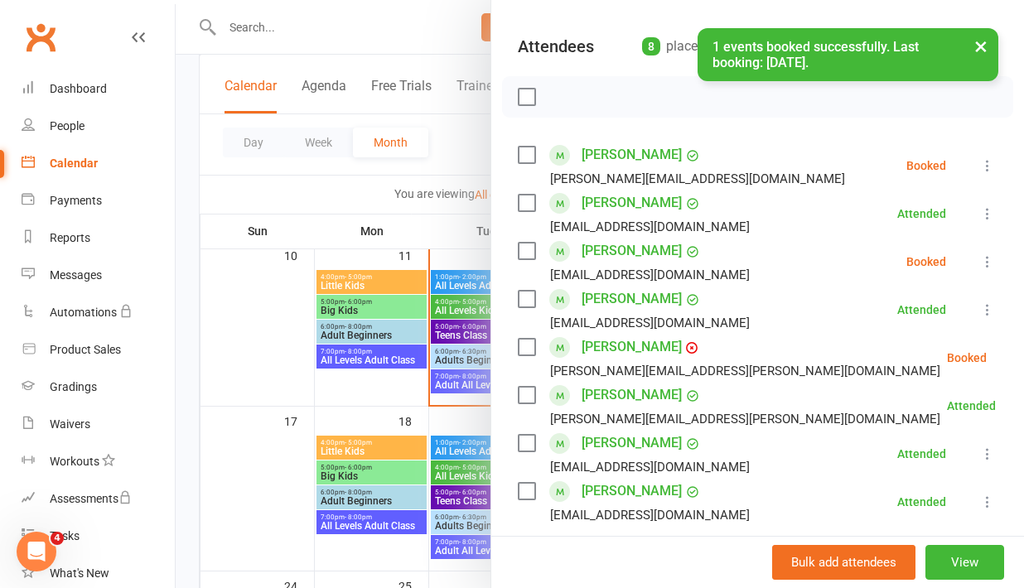
click at [983, 163] on icon at bounding box center [987, 165] width 17 height 17
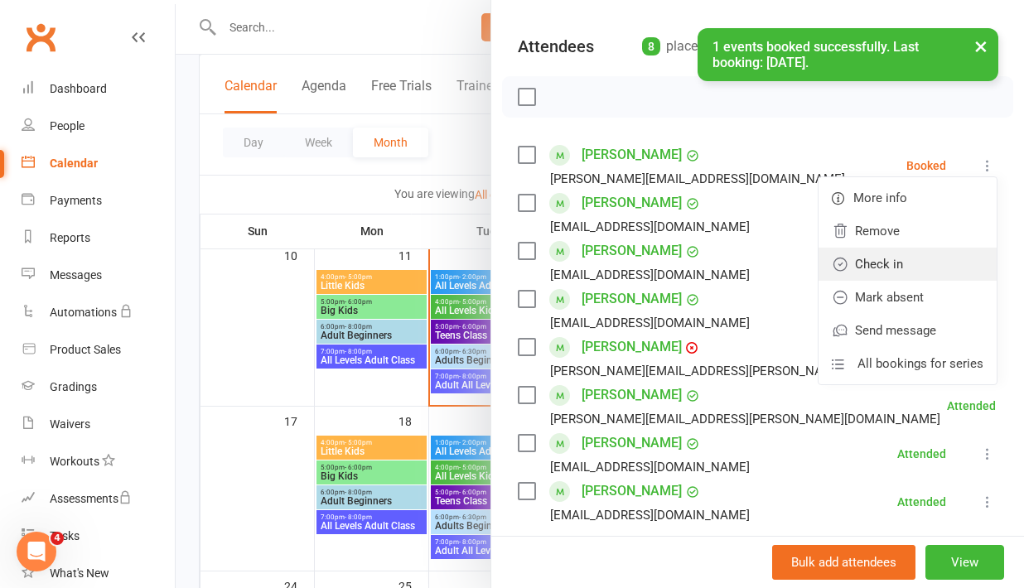
click at [925, 275] on link "Check in" at bounding box center [908, 264] width 178 height 33
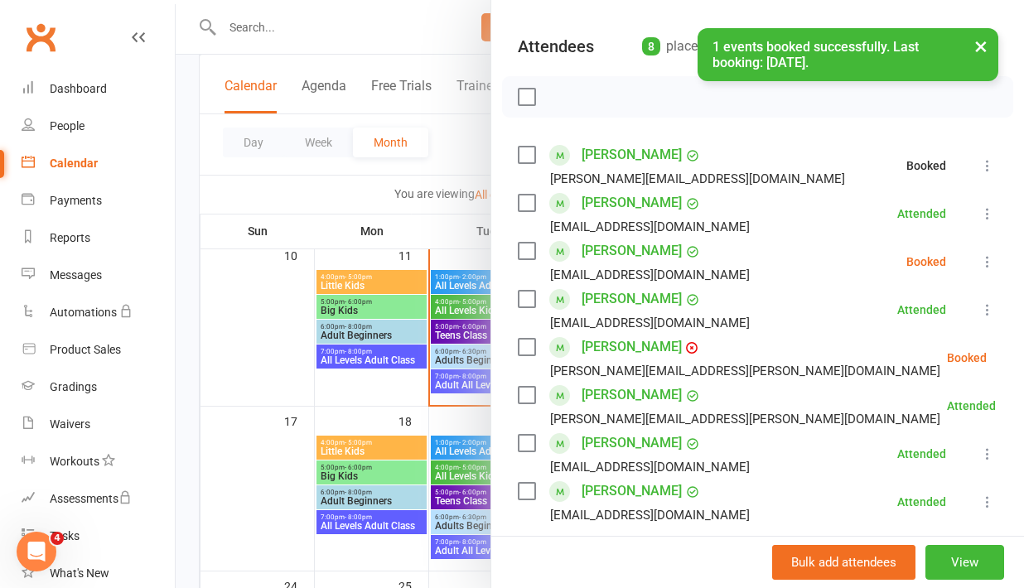
click at [978, 260] on button at bounding box center [988, 262] width 20 height 20
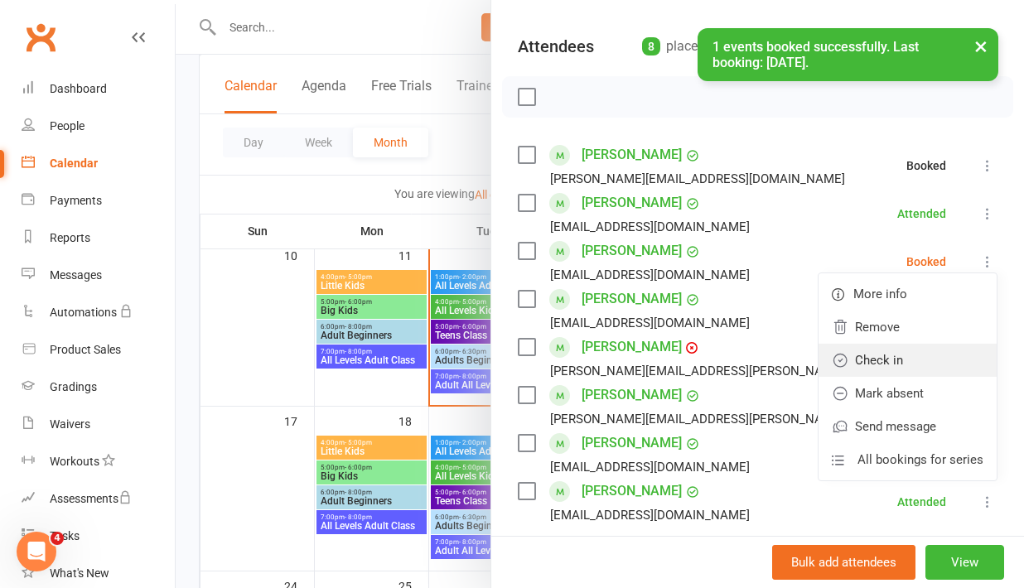
click at [901, 357] on link "Check in" at bounding box center [908, 360] width 178 height 33
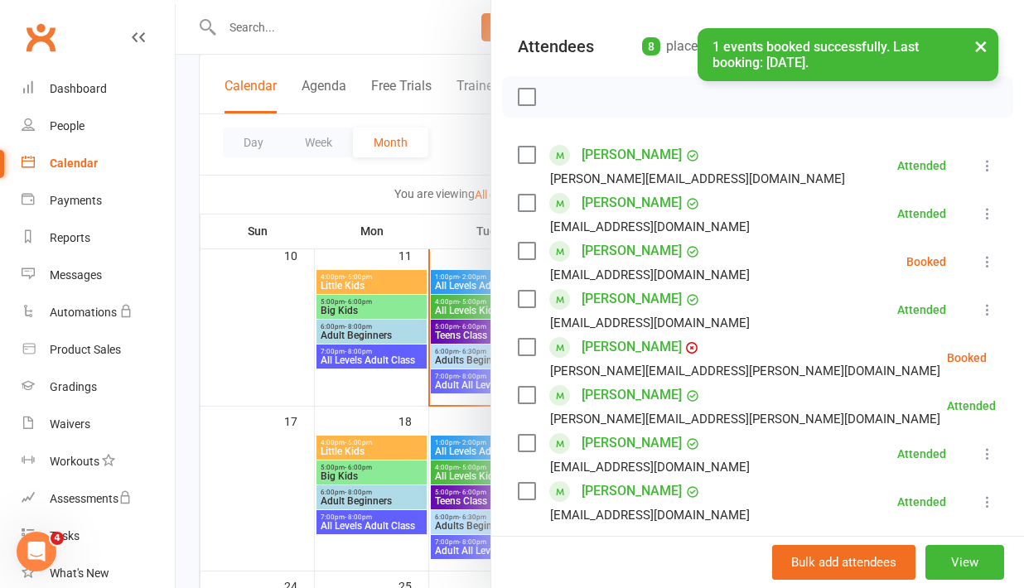
click at [1020, 355] on icon at bounding box center [1028, 358] width 17 height 17
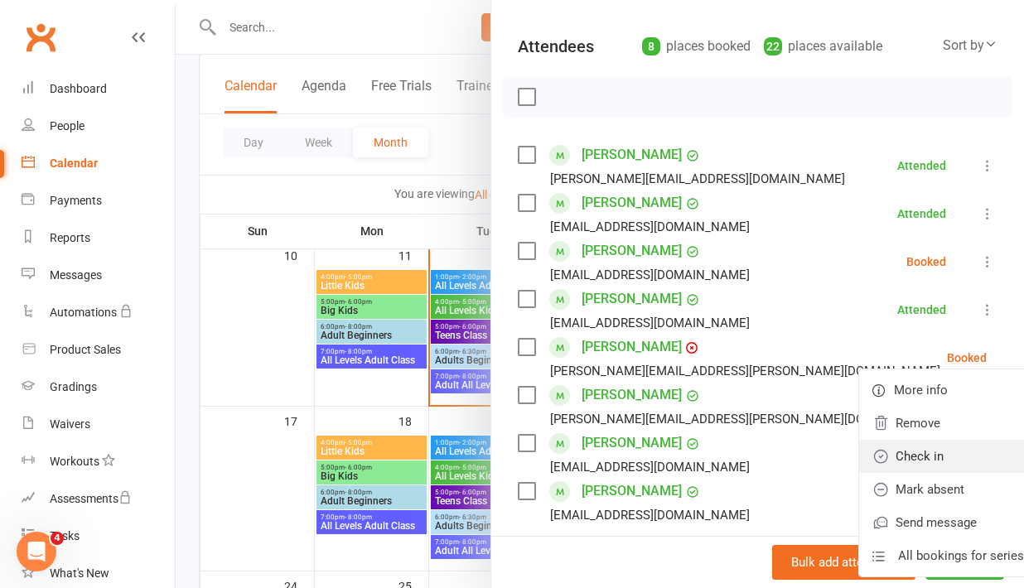
click at [876, 457] on link "Check in" at bounding box center [948, 456] width 178 height 33
